Goal: Task Accomplishment & Management: Complete application form

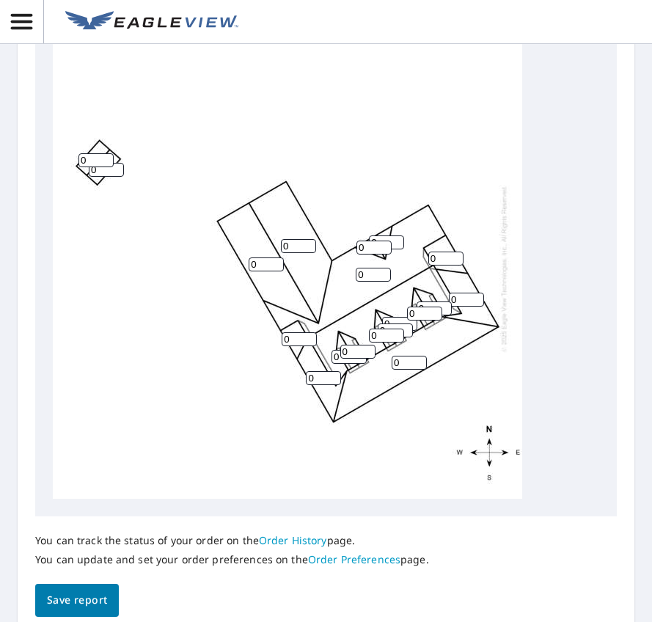
scroll to position [733, 0]
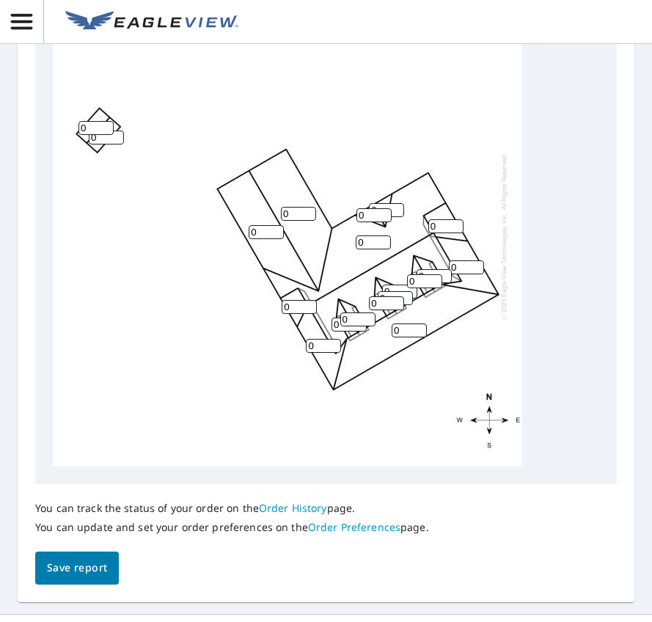
click at [258, 239] on input "0" at bounding box center [266, 232] width 35 height 14
type input "12"
click at [297, 221] on input "0" at bounding box center [298, 214] width 35 height 14
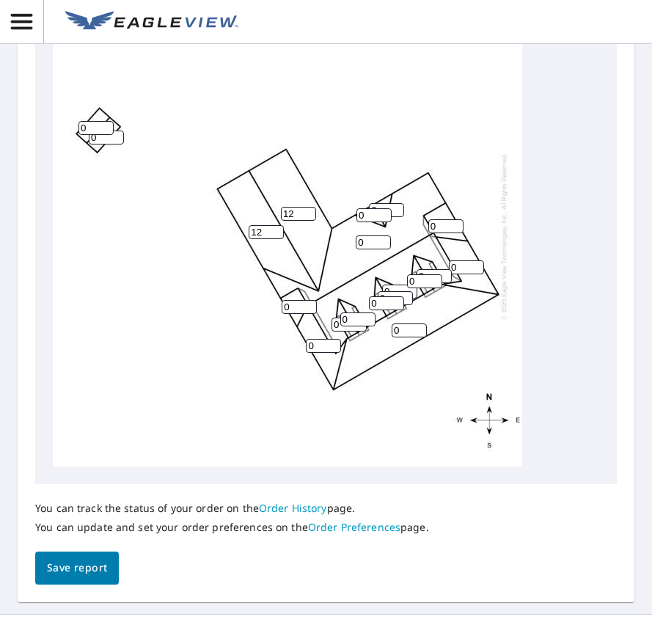
type input "12"
click at [92, 135] on input "0" at bounding box center [95, 128] width 35 height 14
click at [91, 135] on input "0" at bounding box center [95, 128] width 35 height 14
click at [90, 135] on input "0" at bounding box center [95, 128] width 35 height 14
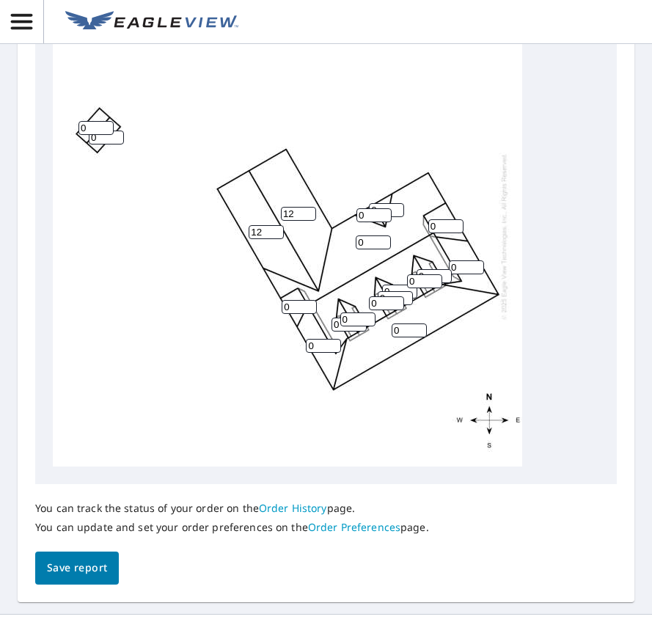
click at [79, 135] on input "0" at bounding box center [95, 128] width 35 height 14
type input "4"
click at [104, 144] on input "0" at bounding box center [106, 138] width 35 height 14
type input "0"
type input "4"
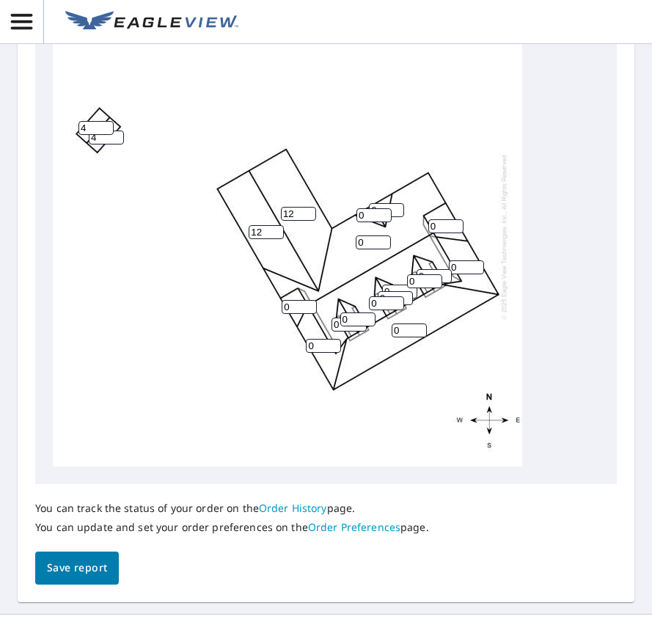
click at [264, 239] on input "12" at bounding box center [266, 232] width 35 height 14
drag, startPoint x: 97, startPoint y: 177, endPoint x: 67, endPoint y: 175, distance: 30.1
click at [67, 175] on div "0 0 0 12 12 0 0 0 0 4 4 0 0 0 0 0 0 0 0" at bounding box center [287, 236] width 469 height 460
type input "3"
drag, startPoint x: 108, startPoint y: 181, endPoint x: 65, endPoint y: 188, distance: 43.2
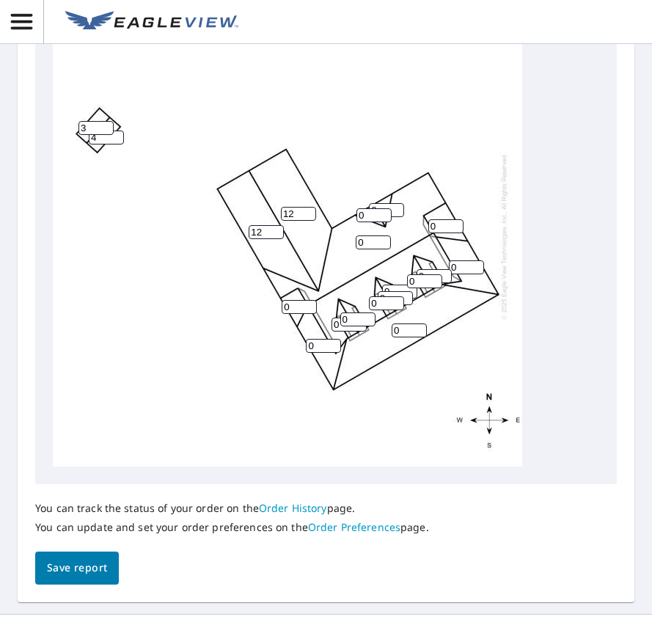
click at [65, 188] on div "0 0 0 12 12 0 0 0 0 4 3 0 0 0 0 0 0 0 0" at bounding box center [287, 236] width 469 height 460
type input "3"
click at [232, 173] on div "0 0 0 12 12 0 0 0 0 3 3 0 0 0 0 0 0 0 0" at bounding box center [287, 236] width 469 height 460
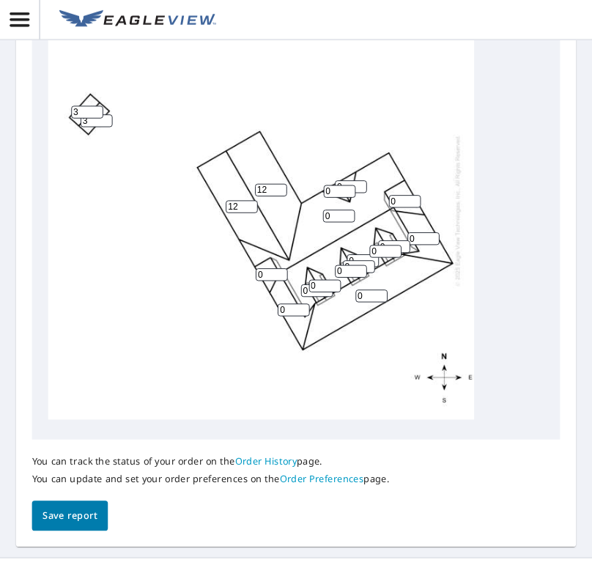
scroll to position [806, 0]
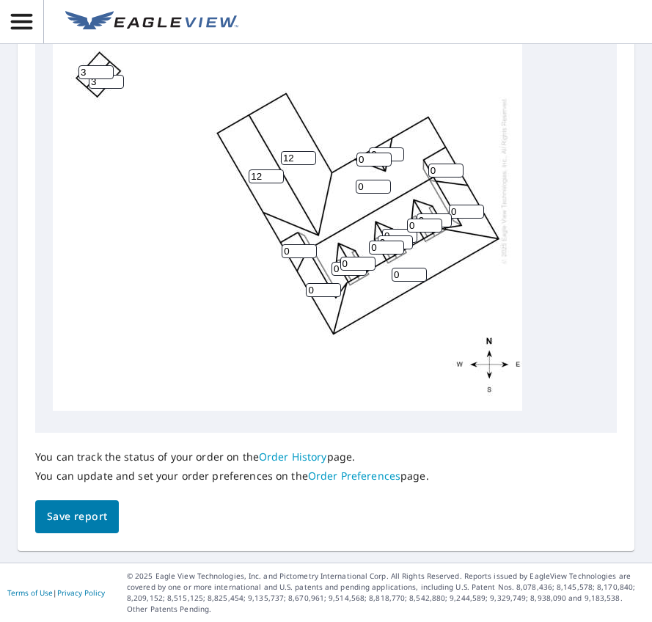
click at [403, 282] on input "0" at bounding box center [409, 275] width 35 height 14
type input "0"
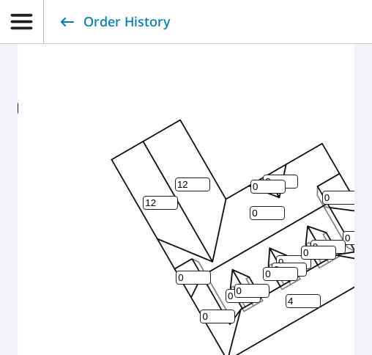
scroll to position [10, 144]
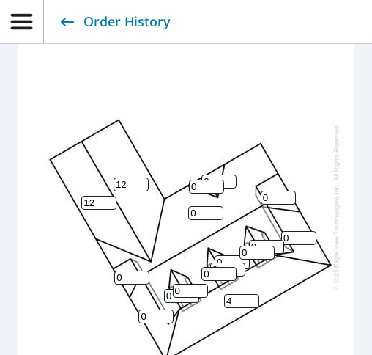
type input "4"
click at [139, 309] on input "0" at bounding box center [156, 316] width 35 height 14
drag, startPoint x: 137, startPoint y: 306, endPoint x: 121, endPoint y: 306, distance: 16.1
click at [121, 306] on div "0 4 0 12 12 0 0 0 0 3 3 0 0 0 0 0 0 0 0" at bounding box center [120, 207] width 469 height 460
type input "4"
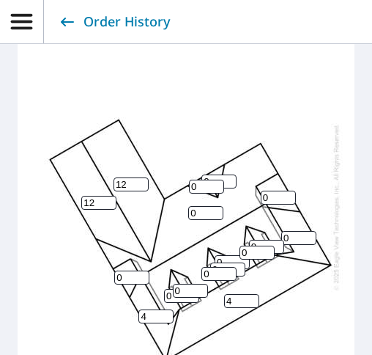
drag, startPoint x: 106, startPoint y: 268, endPoint x: 84, endPoint y: 268, distance: 22.7
click at [84, 268] on div "0 4 0 12 12 0 4 0 0 3 3 0 0 0 0 0 0 0 0" at bounding box center [120, 207] width 469 height 460
type input "4"
drag, startPoint x: 185, startPoint y: 174, endPoint x: 164, endPoint y: 180, distance: 21.9
click at [164, 180] on div "0 4 0 12 12 0 4 0 4 3 3 0 0 0 0 0 0 0 0" at bounding box center [120, 207] width 469 height 460
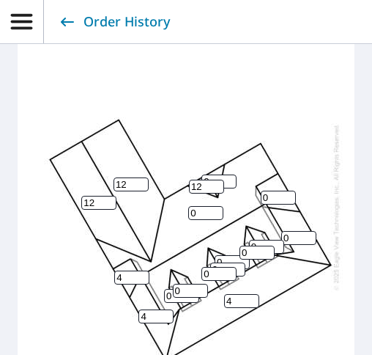
type input "12"
click at [214, 174] on input "1" at bounding box center [219, 181] width 35 height 14
type input "1"
type input "12"
click at [188, 206] on input "0" at bounding box center [205, 213] width 35 height 14
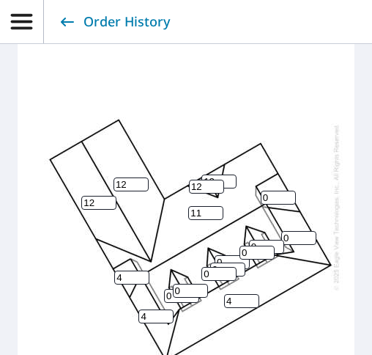
scroll to position [0, 144]
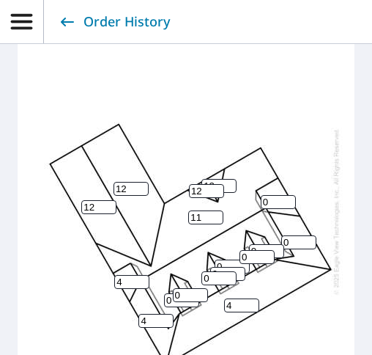
type input "11"
click at [287, 235] on input "0" at bounding box center [299, 242] width 35 height 14
drag, startPoint x: 287, startPoint y: 235, endPoint x: 266, endPoint y: 235, distance: 20.5
click at [266, 235] on div "11 4 0 12 12 0 4 0 4 3 3 0 0 0 0 0 0 12 12" at bounding box center [120, 211] width 469 height 460
type input "4"
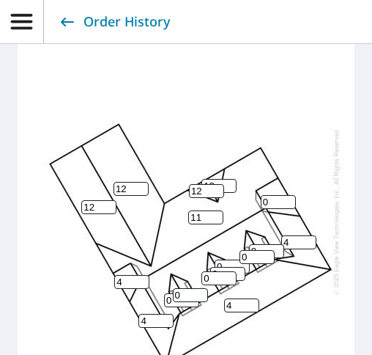
drag, startPoint x: 267, startPoint y: 194, endPoint x: 252, endPoint y: 194, distance: 14.7
click at [261, 195] on input "0" at bounding box center [278, 202] width 35 height 14
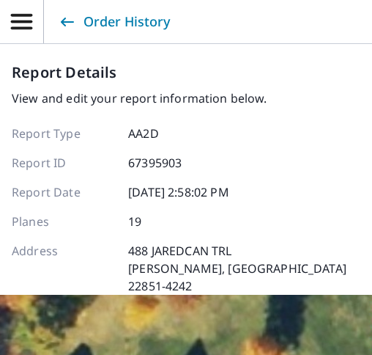
scroll to position [209, 0]
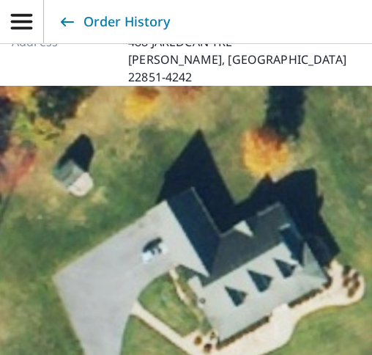
type input "4"
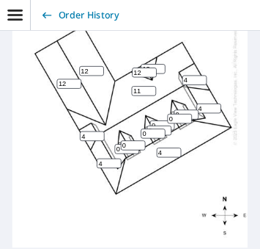
scroll to position [880, 0]
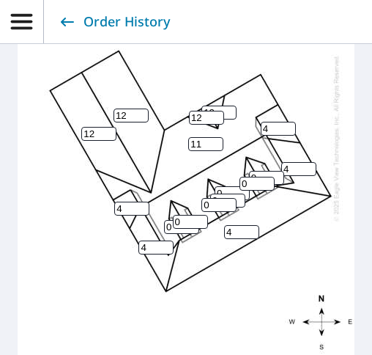
drag, startPoint x: 262, startPoint y: 121, endPoint x: 249, endPoint y: 123, distance: 12.7
click at [261, 123] on input "4" at bounding box center [278, 129] width 35 height 14
type input "0"
click at [114, 204] on input "4" at bounding box center [131, 209] width 35 height 14
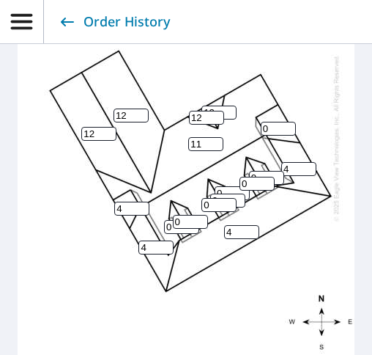
drag, startPoint x: 114, startPoint y: 204, endPoint x: 84, endPoint y: 205, distance: 29.4
click at [84, 205] on div "11 4 0 12 12 4 4 0 4 3 3 0 0 0 0 0 0 12 12" at bounding box center [120, 138] width 469 height 460
type input "0"
type input "10"
drag, startPoint x: 189, startPoint y: 140, endPoint x: 169, endPoint y: 141, distance: 20.5
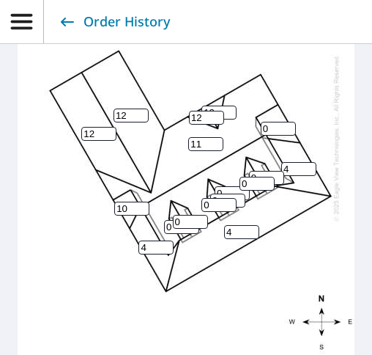
click at [169, 141] on div "11 4 0 12 12 4 4 0 10 3 3 0 0 0 0 0 0 12 12" at bounding box center [120, 138] width 469 height 460
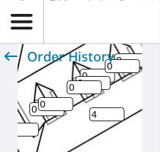
scroll to position [0, 267]
type input "10"
click at [36, 111] on input "0" at bounding box center [46, 110] width 35 height 14
click at [29, 111] on input "0" at bounding box center [46, 110] width 35 height 14
type input "12"
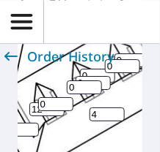
drag, startPoint x: 46, startPoint y: 104, endPoint x: 37, endPoint y: 108, distance: 10.2
type input "12"
click at [82, 88] on input "0" at bounding box center [84, 88] width 35 height 14
drag, startPoint x: 82, startPoint y: 88, endPoint x: 61, endPoint y: 88, distance: 21.3
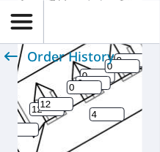
type input "10"
click at [85, 77] on input "0" at bounding box center [93, 83] width 35 height 14
drag, startPoint x: 85, startPoint y: 78, endPoint x: 74, endPoint y: 78, distance: 11.0
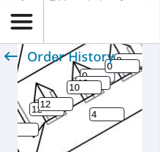
type input "12"
drag, startPoint x: 92, startPoint y: 74, endPoint x: 78, endPoint y: 74, distance: 14.7
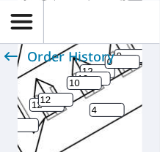
scroll to position [7, 267]
type input "12"
drag, startPoint x: 119, startPoint y: 63, endPoint x: 103, endPoint y: 64, distance: 15.4
click at [103, 64] on div "Order History Report Details View and edit your report information below. Repor…" at bounding box center [80, 76] width 160 height 152
type input "12"
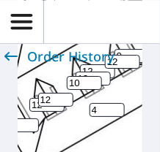
drag, startPoint x: 125, startPoint y: 51, endPoint x: 105, endPoint y: 51, distance: 20.5
click at [105, 51] on div "Order History Report Details View and edit your report information below. Repor…" at bounding box center [80, 76] width 160 height 152
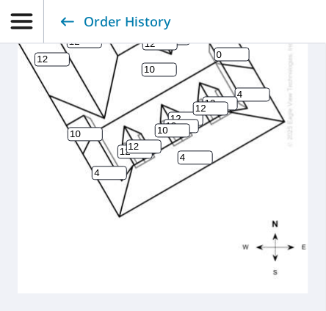
scroll to position [880, 0]
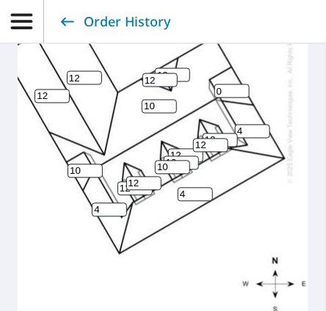
type input "12"
drag, startPoint x: 217, startPoint y: 88, endPoint x: 196, endPoint y: 88, distance: 20.5
click at [196, 88] on div "10 4 12 12 12 4 4 0 10 3 3 12 12 12 12 12 10 12 12" at bounding box center [73, 100] width 469 height 460
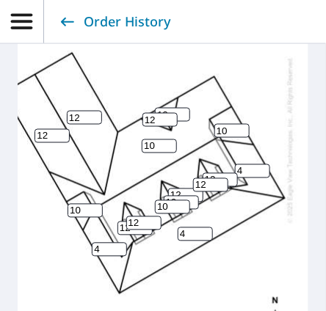
scroll to position [843, 0]
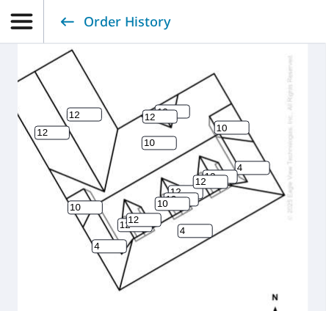
type input "10"
click at [240, 244] on div "10 4 12 12 12 4 4 10 10 3 3 12 12 12 12 12 10 12 12" at bounding box center [73, 137] width 469 height 460
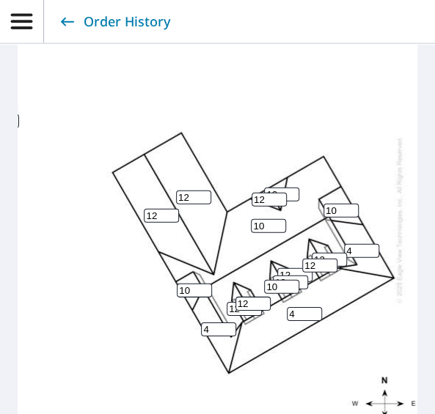
scroll to position [11, 84]
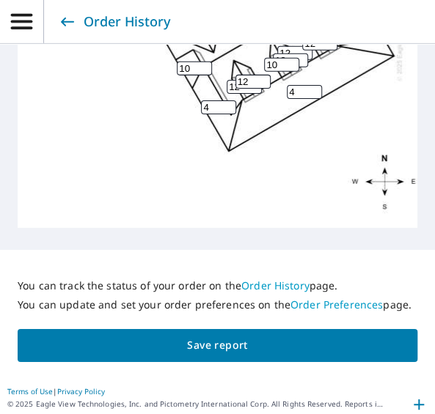
click at [249, 343] on span "Save report" at bounding box center [217, 346] width 376 height 18
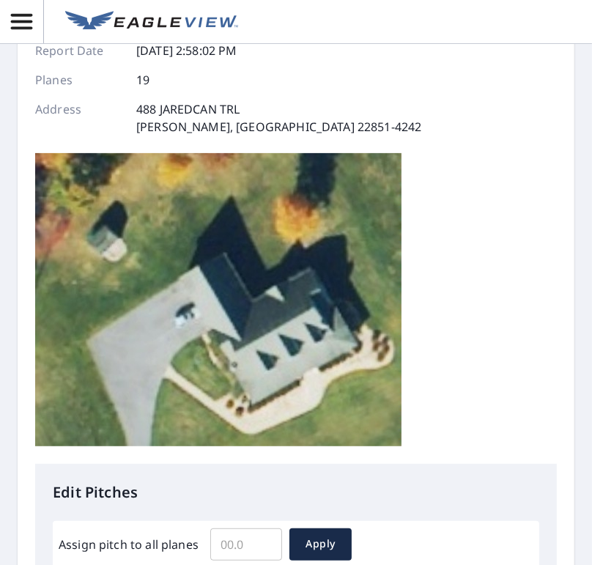
scroll to position [0, 0]
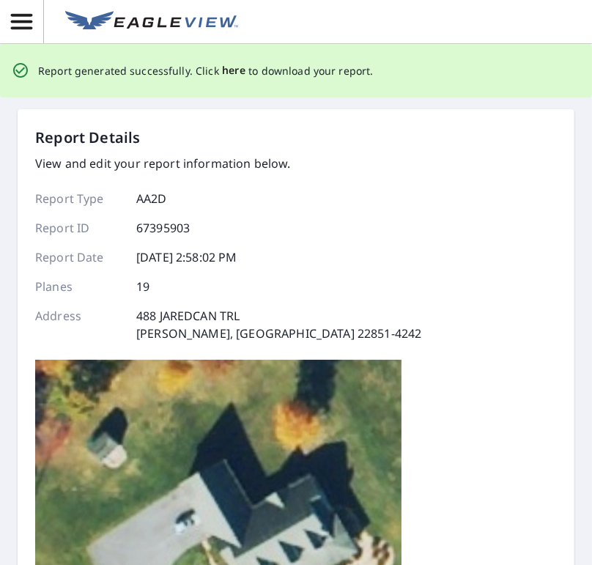
click at [232, 73] on span "here" at bounding box center [234, 71] width 24 height 18
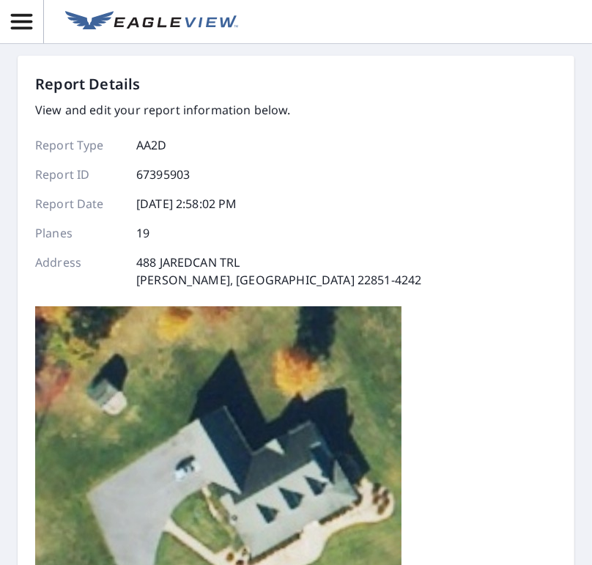
scroll to position [66, 0]
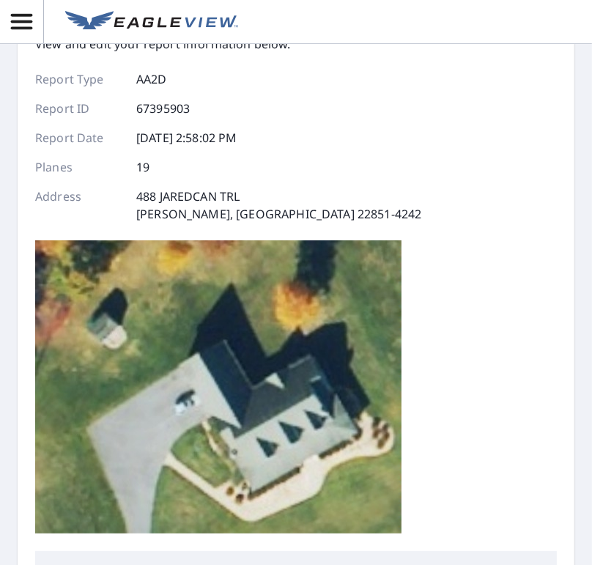
drag, startPoint x: 440, startPoint y: 189, endPoint x: 536, endPoint y: 51, distance: 168.6
click at [440, 189] on div "Report Details View and edit your report information below. Report Type AA2D Re…" at bounding box center [296, 279] width 522 height 544
